Goal: Task Accomplishment & Management: Manage account settings

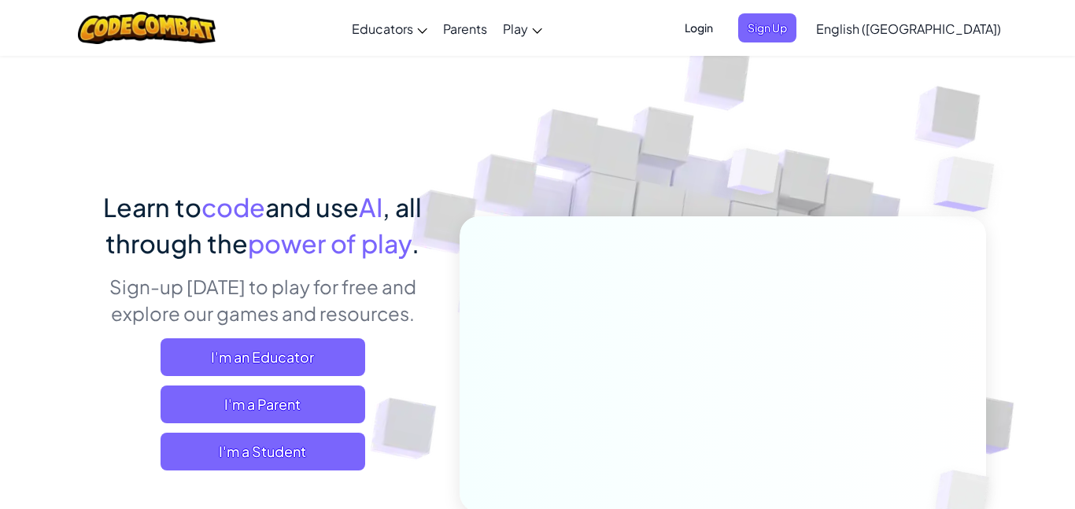
click at [722, 24] on span "Login" at bounding box center [698, 27] width 47 height 29
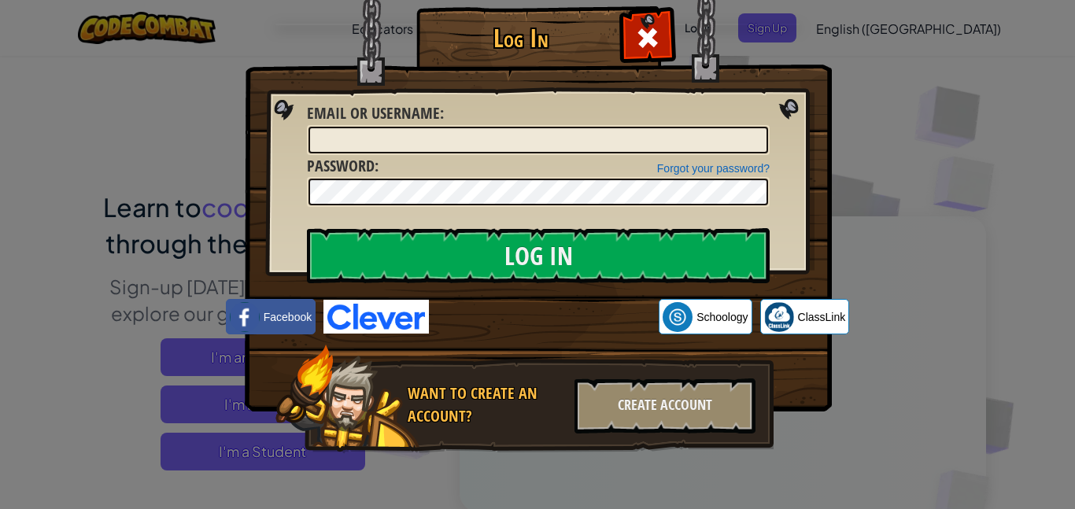
click at [850, 94] on div "Log In Unknown Error Email or Username : Forgot your password? Password : Log I…" at bounding box center [537, 254] width 1075 height 509
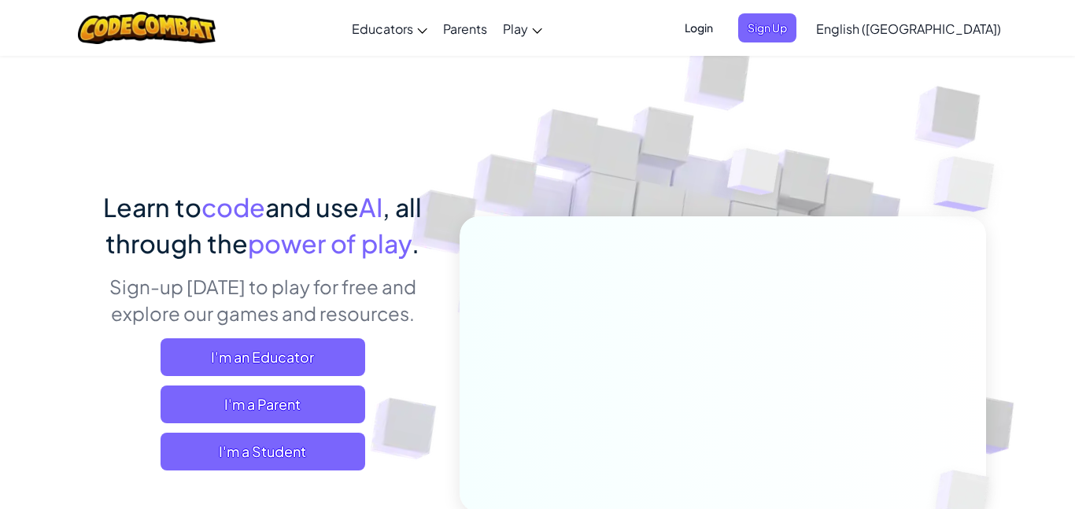
click at [722, 21] on span "Login" at bounding box center [698, 27] width 47 height 29
